Goal: Communication & Community: Answer question/provide support

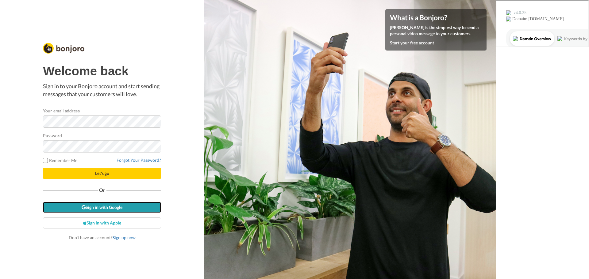
click at [109, 208] on link "Sign in with Google" at bounding box center [102, 207] width 118 height 11
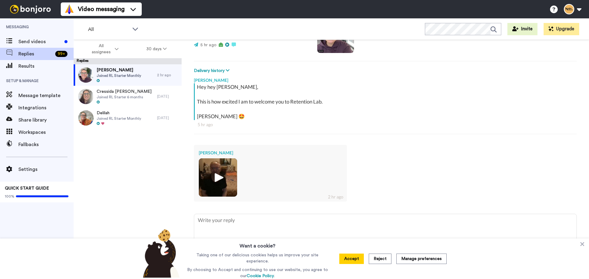
click at [218, 177] on img at bounding box center [217, 177] width 17 height 17
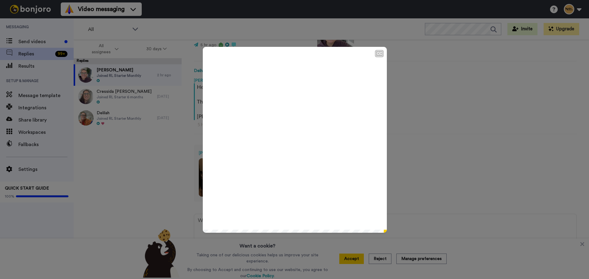
click at [291, 141] on icon "Play/Pause" at bounding box center [295, 139] width 16 height 29
click at [404, 140] on div "CC Play/Pause 0:20 / 0:20" at bounding box center [294, 139] width 589 height 279
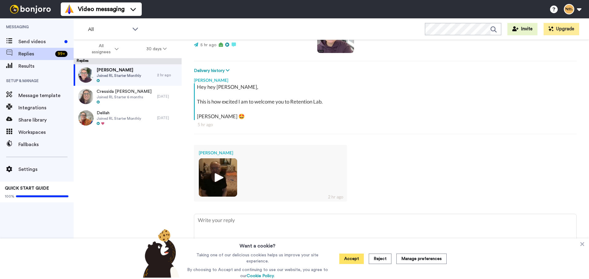
click at [352, 260] on button "Accept" at bounding box center [351, 259] width 25 height 10
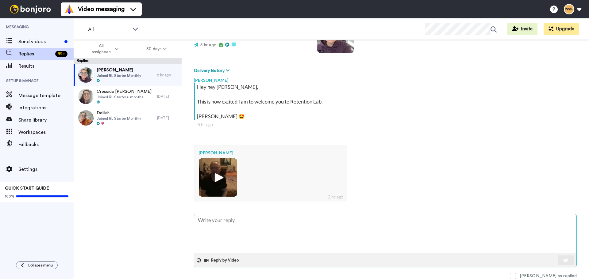
click at [236, 222] on textarea at bounding box center [385, 233] width 382 height 39
click at [198, 261] on icon at bounding box center [199, 260] width 4 height 4
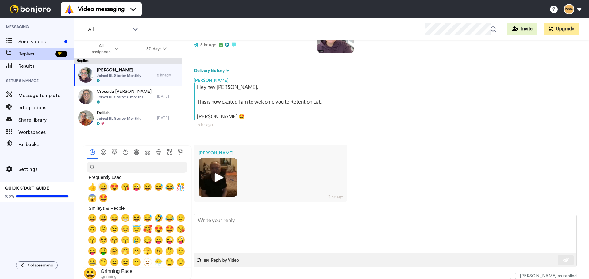
click at [104, 189] on span "😀" at bounding box center [103, 187] width 9 height 9
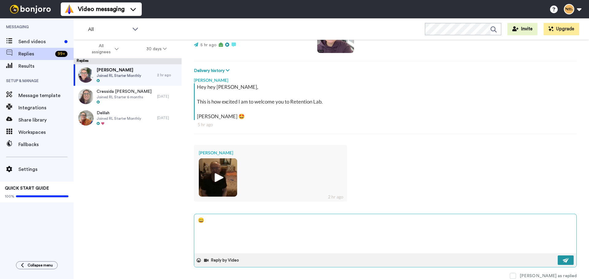
click at [562, 261] on img at bounding box center [565, 260] width 7 height 5
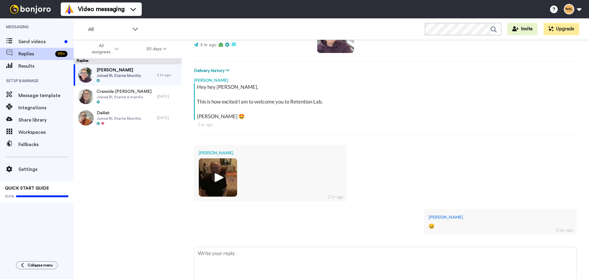
type textarea "x"
